Goal: Navigation & Orientation: Find specific page/section

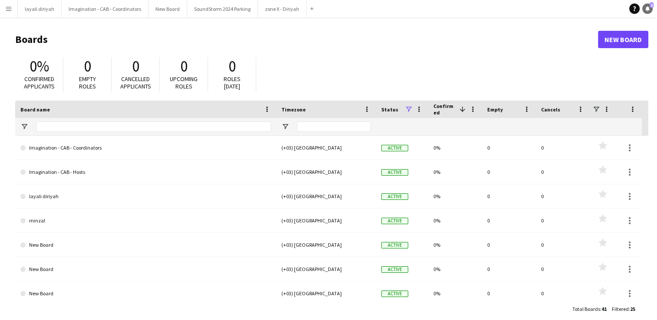
click at [388, 7] on span "2" at bounding box center [651, 5] width 4 height 6
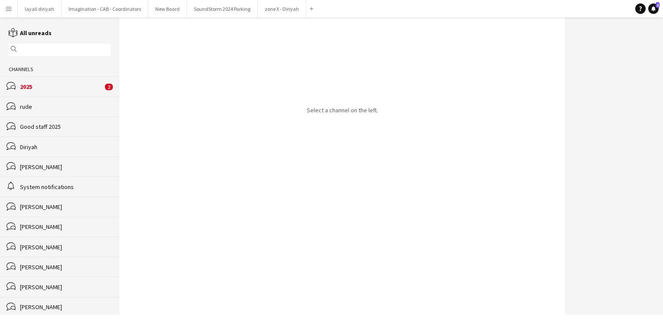
click at [76, 87] on div "2025" at bounding box center [61, 87] width 83 height 8
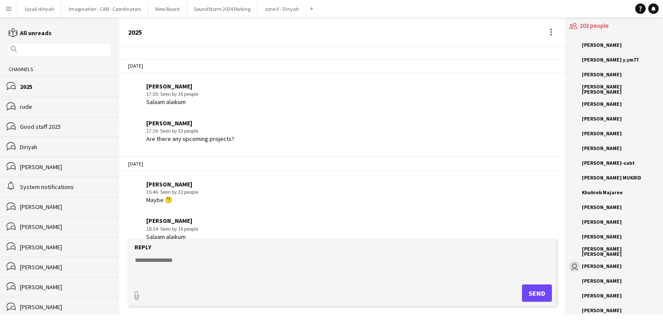
scroll to position [941, 0]
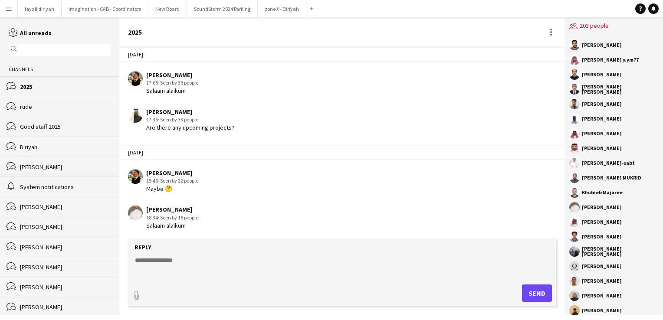
click at [71, 126] on div "Good staff 2025" at bounding box center [65, 127] width 91 height 8
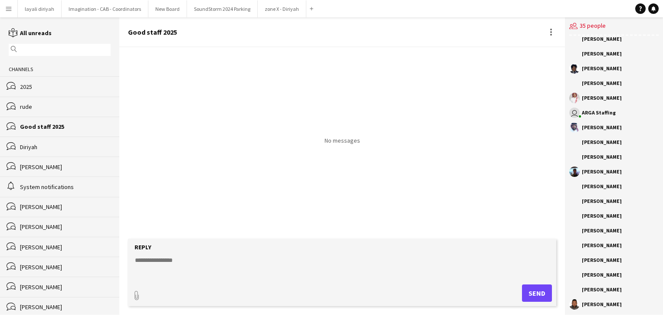
scroll to position [245, 0]
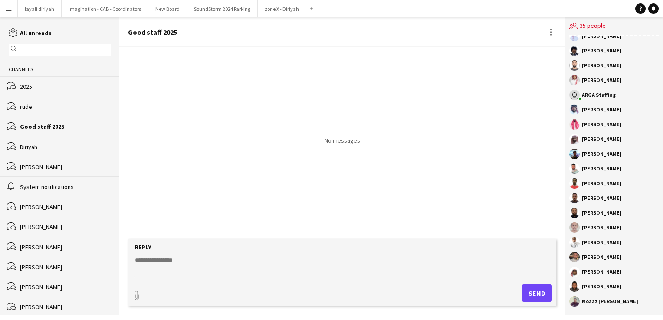
click at [61, 88] on div "2025" at bounding box center [65, 87] width 91 height 8
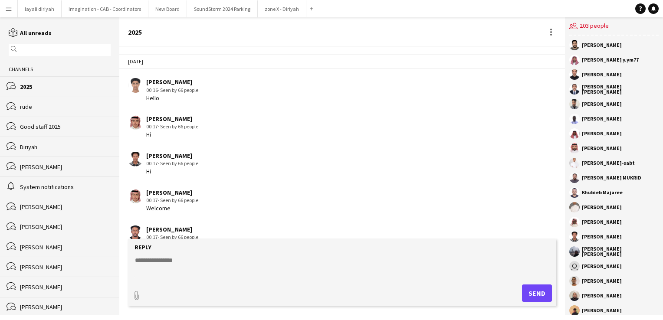
click at [42, 143] on div "bubbles [GEOGRAPHIC_DATA]" at bounding box center [59, 147] width 119 height 20
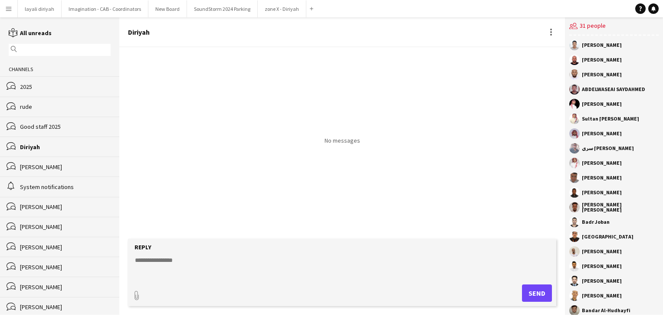
click at [39, 169] on div "[PERSON_NAME]" at bounding box center [65, 167] width 91 height 8
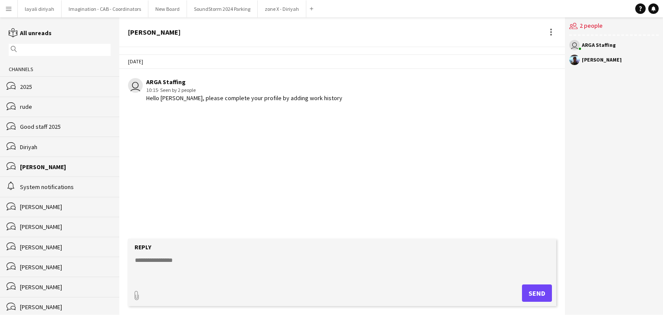
click at [42, 170] on div "[PERSON_NAME]" at bounding box center [65, 167] width 91 height 8
click at [60, 168] on div "[PERSON_NAME]" at bounding box center [65, 167] width 91 height 8
click at [41, 165] on div "[PERSON_NAME]" at bounding box center [65, 167] width 91 height 8
click at [50, 185] on div "System notifications" at bounding box center [65, 187] width 91 height 8
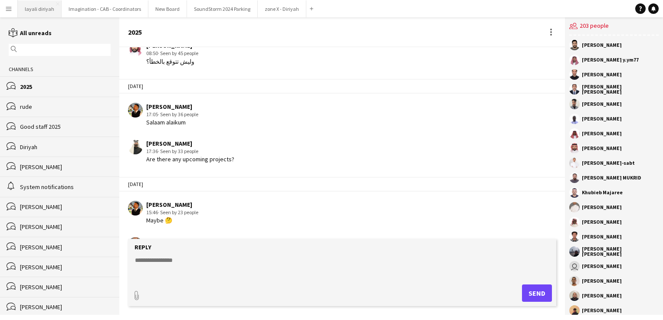
scroll to position [917, 0]
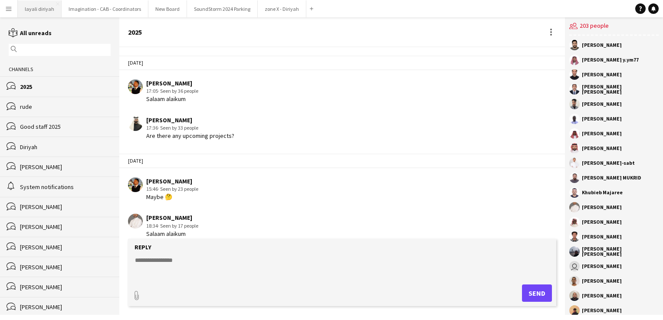
scroll to position [941, 0]
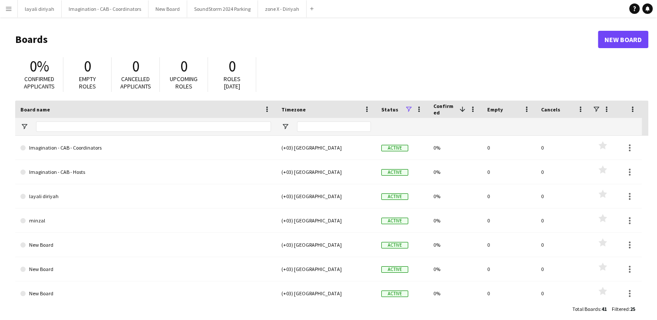
click at [13, 8] on button "Menu" at bounding box center [8, 8] width 17 height 17
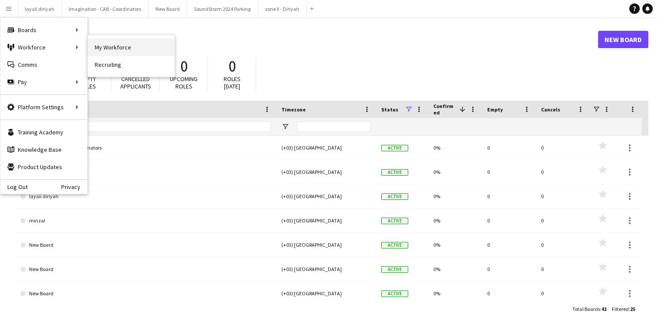
click at [94, 51] on link "My Workforce" at bounding box center [131, 47] width 87 height 17
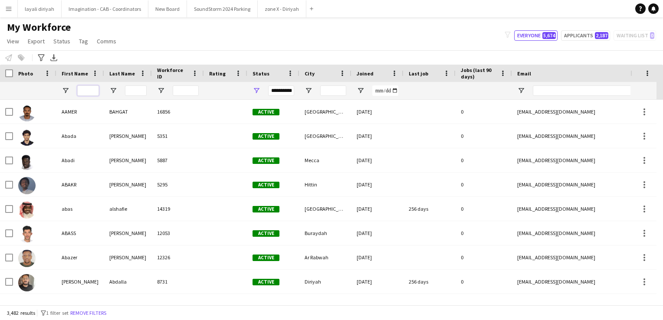
click at [94, 88] on input "First Name Filter Input" at bounding box center [88, 91] width 22 height 10
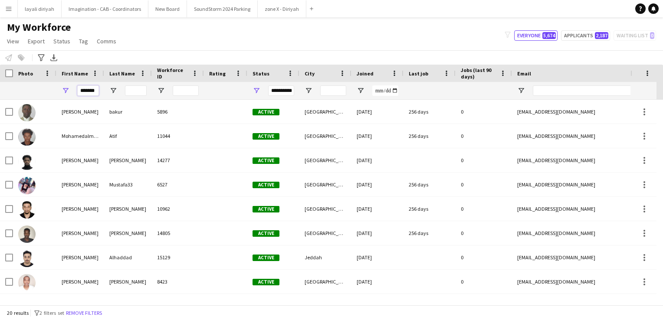
type input "*******"
click at [130, 91] on input "Last Name Filter Input" at bounding box center [136, 91] width 22 height 10
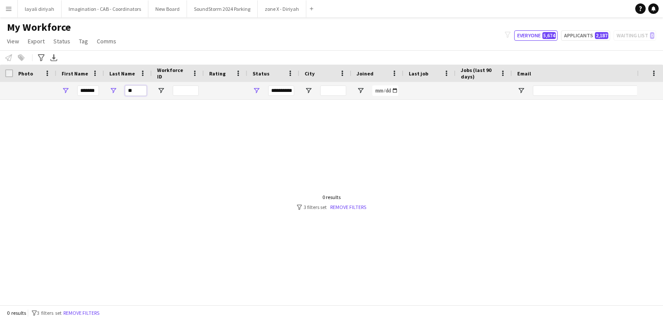
type input "*"
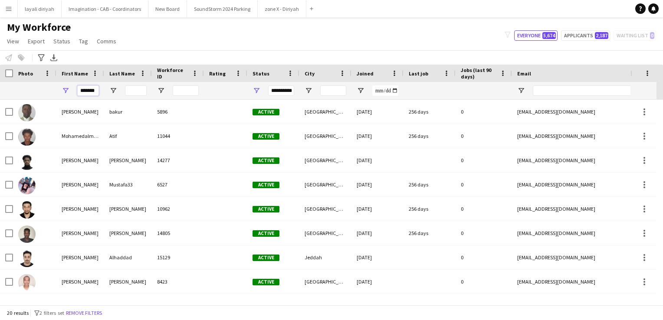
click at [95, 91] on input "*******" at bounding box center [88, 91] width 22 height 10
type input "*"
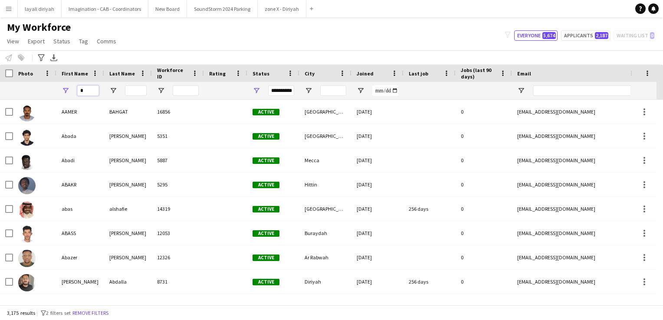
click at [95, 91] on input "*" at bounding box center [88, 91] width 22 height 10
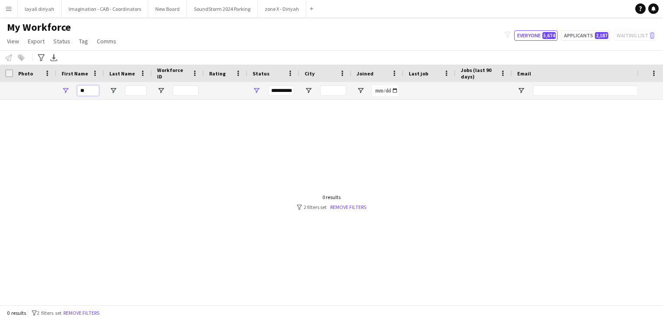
type input "*"
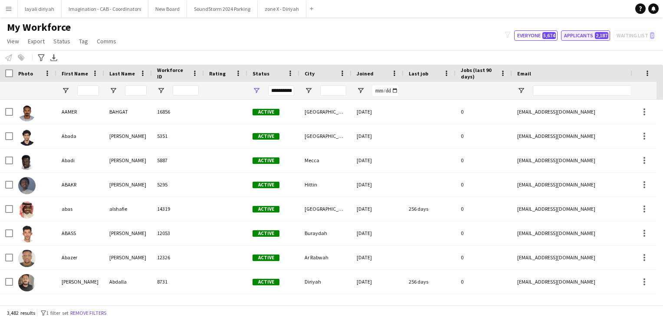
click at [388, 34] on button "Applicants 2,187" at bounding box center [585, 35] width 49 height 10
type input "**********"
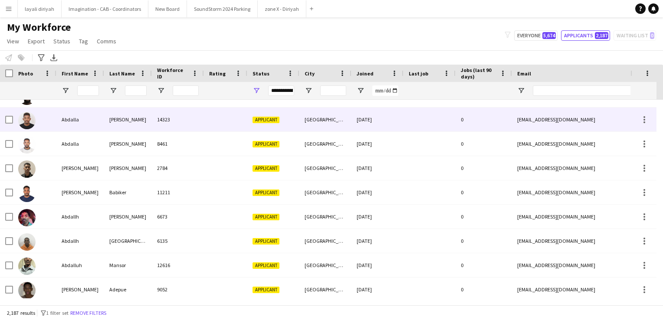
scroll to position [357, 0]
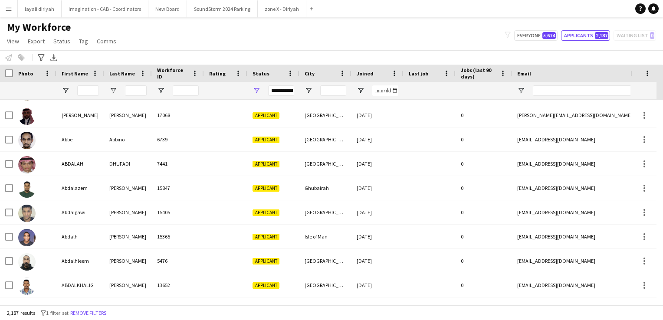
click at [13, 7] on button "Menu" at bounding box center [8, 8] width 17 height 17
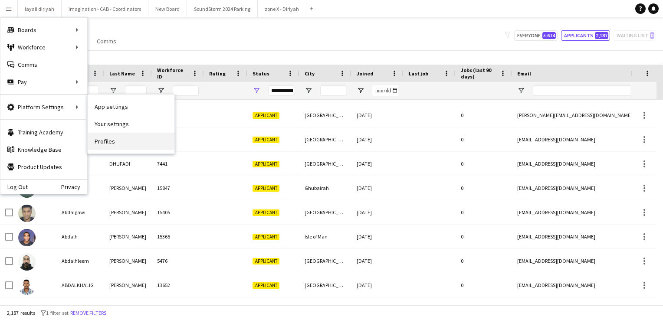
click at [116, 140] on link "Profiles" at bounding box center [131, 141] width 87 height 17
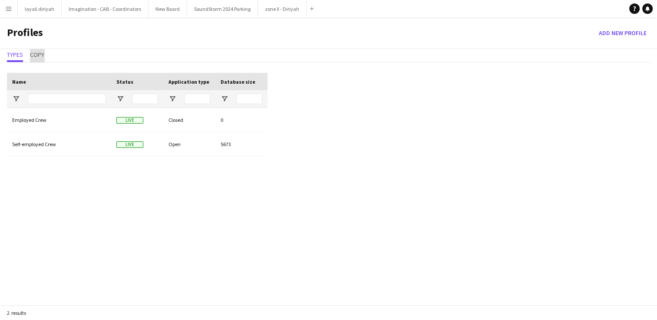
click at [37, 56] on span "Copy" at bounding box center [37, 55] width 14 height 6
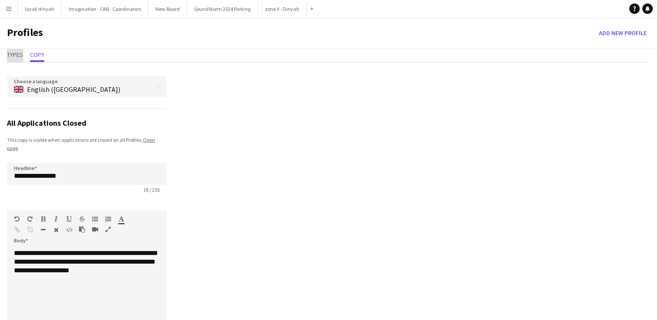
click at [19, 55] on span "Types" at bounding box center [15, 55] width 16 height 6
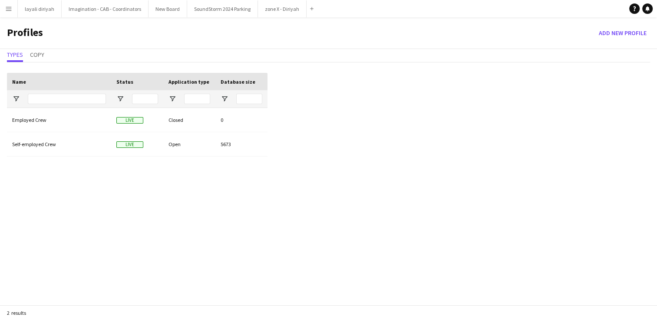
click at [9, 11] on app-icon "Menu" at bounding box center [8, 8] width 7 height 7
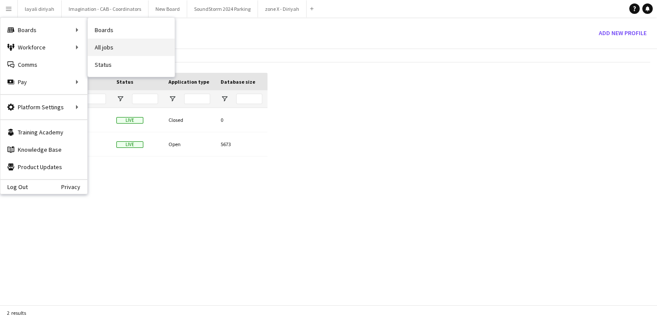
click at [115, 46] on link "All jobs" at bounding box center [131, 47] width 87 height 17
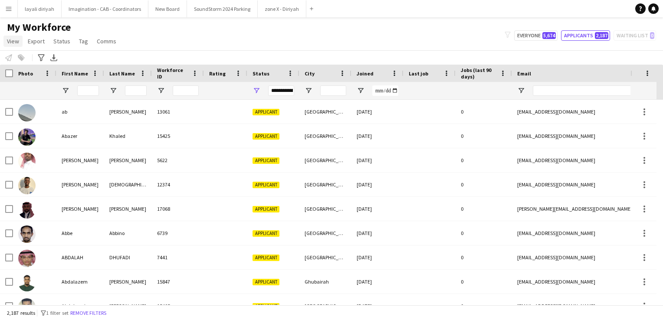
click at [8, 39] on span "View" at bounding box center [13, 41] width 12 height 8
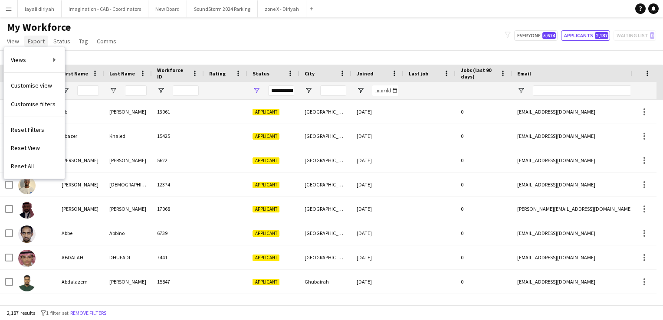
click at [31, 39] on span "Export" at bounding box center [36, 41] width 17 height 8
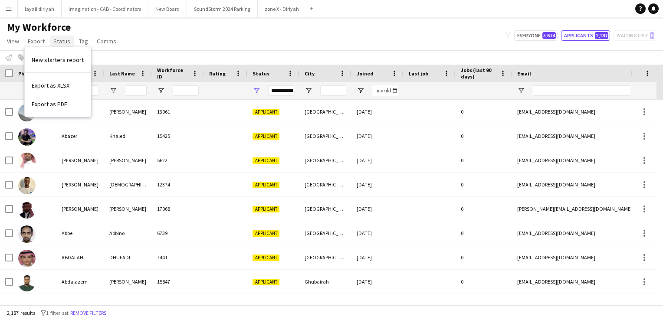
click at [54, 39] on span "Status" at bounding box center [61, 41] width 17 height 8
click at [81, 40] on span "Tag" at bounding box center [83, 41] width 9 height 8
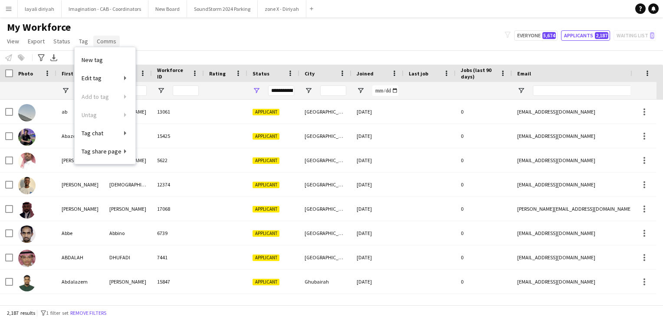
click at [98, 41] on span "Comms" at bounding box center [107, 41] width 20 height 8
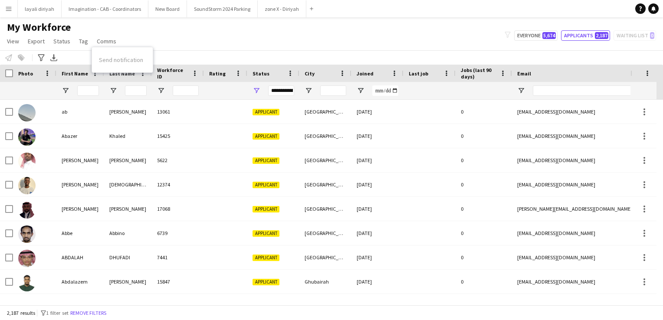
click at [10, 7] on app-icon "Menu" at bounding box center [8, 8] width 7 height 7
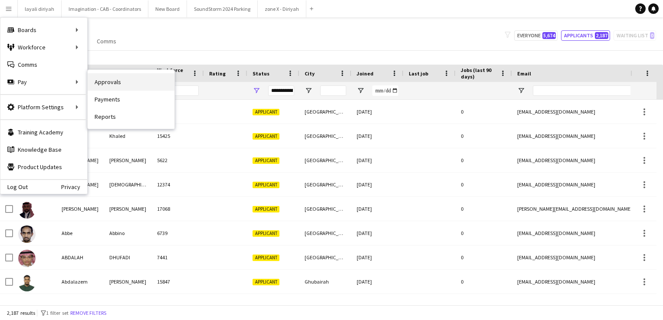
click at [106, 81] on link "Approvals" at bounding box center [131, 81] width 87 height 17
